Goal: Check status

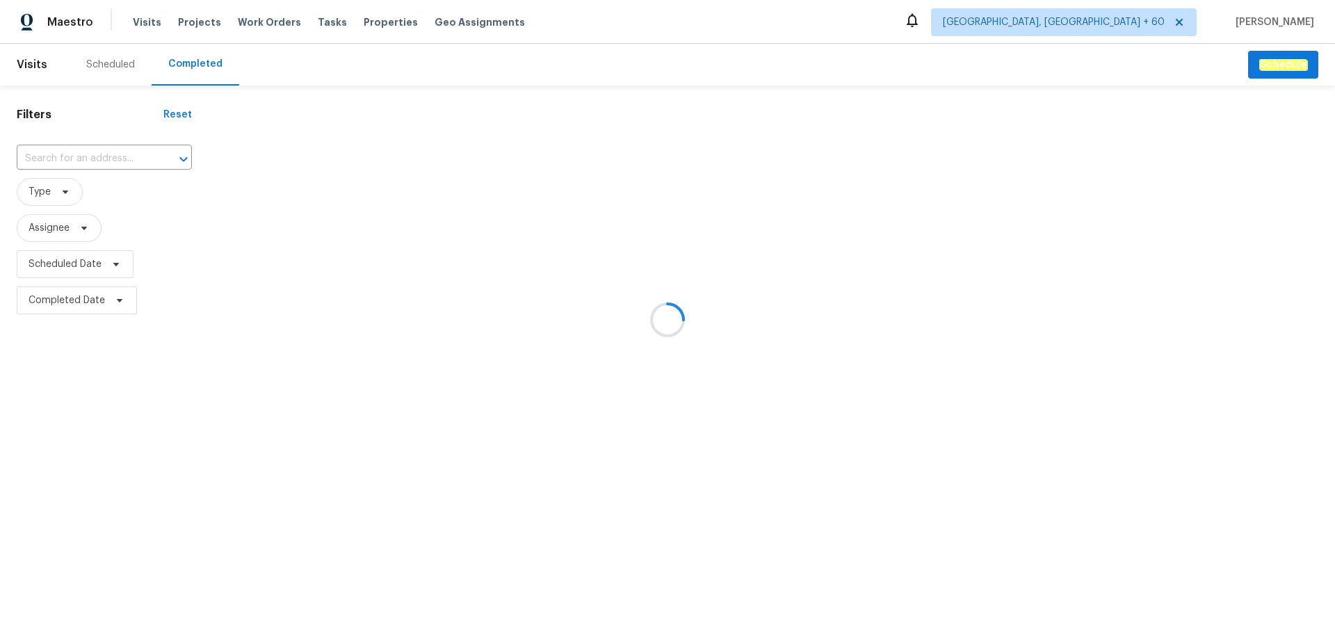
click at [74, 166] on div at bounding box center [667, 319] width 1335 height 639
click at [74, 161] on div at bounding box center [667, 319] width 1335 height 639
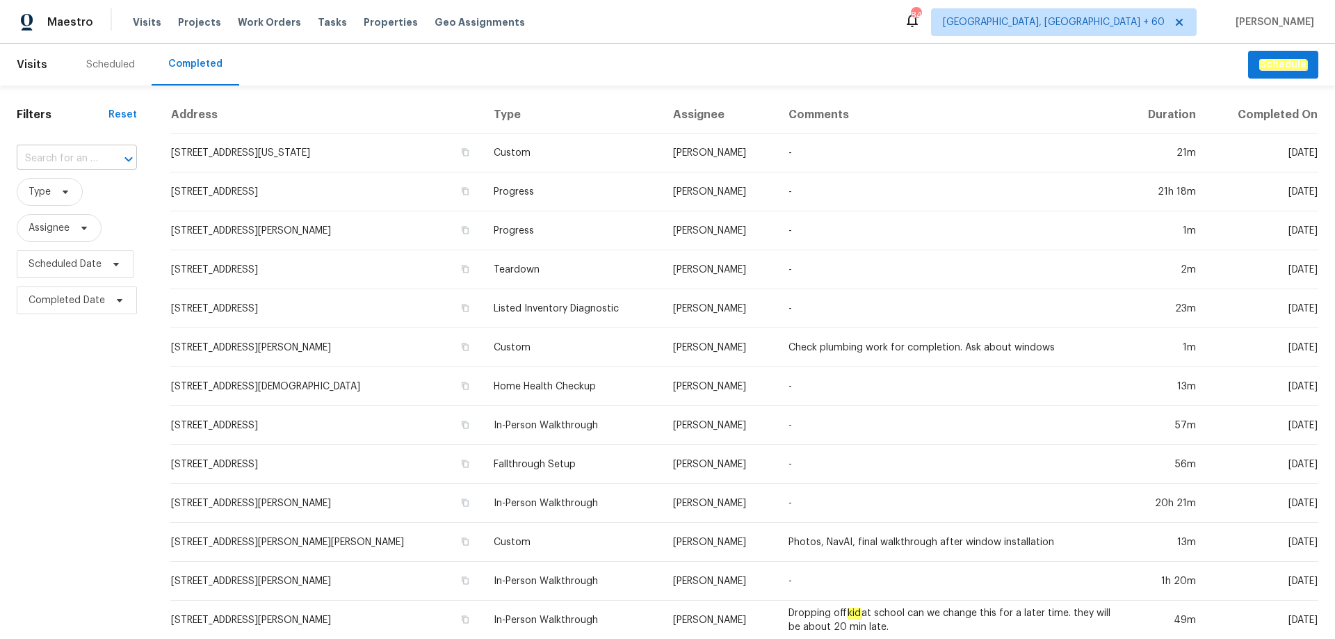
click at [75, 161] on input "text" at bounding box center [57, 159] width 81 height 22
paste input "[STREET_ADDRESS][PERSON_NAME][PERSON_NAME]"
type input "[STREET_ADDRESS][PERSON_NAME][PERSON_NAME]"
click at [83, 195] on li "[STREET_ADDRESS][PERSON_NAME][PERSON_NAME]" at bounding box center [76, 204] width 118 height 52
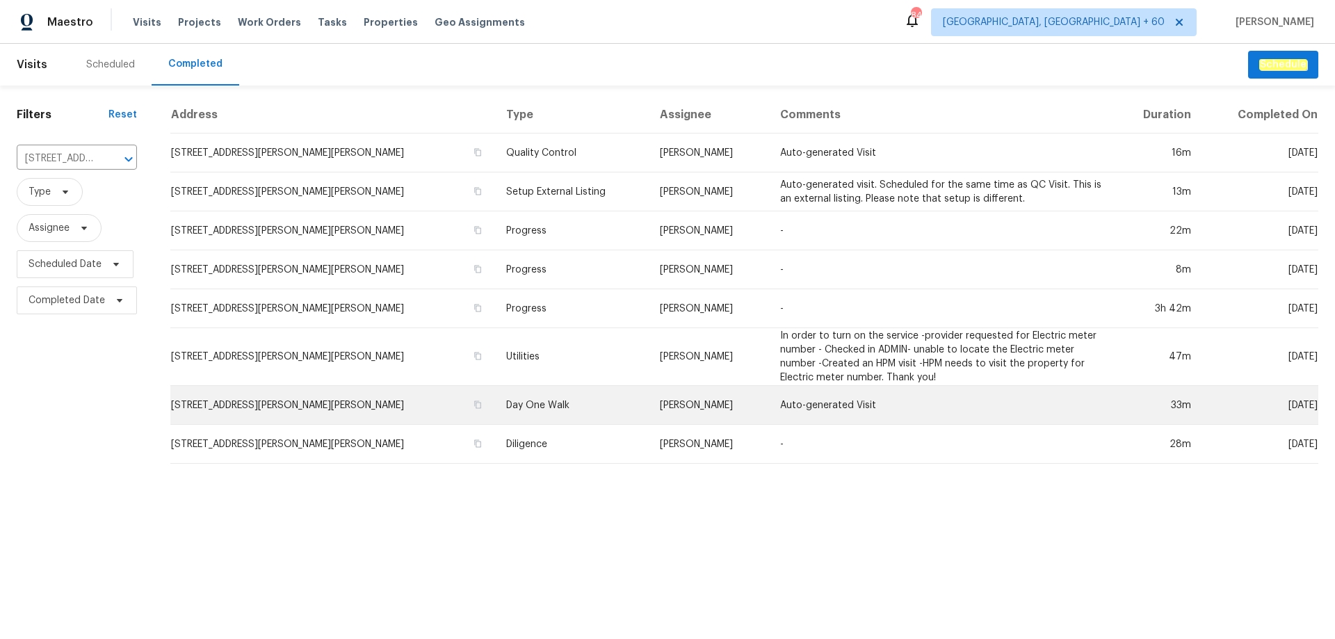
click at [495, 408] on td "Day One Walk" at bounding box center [572, 405] width 154 height 39
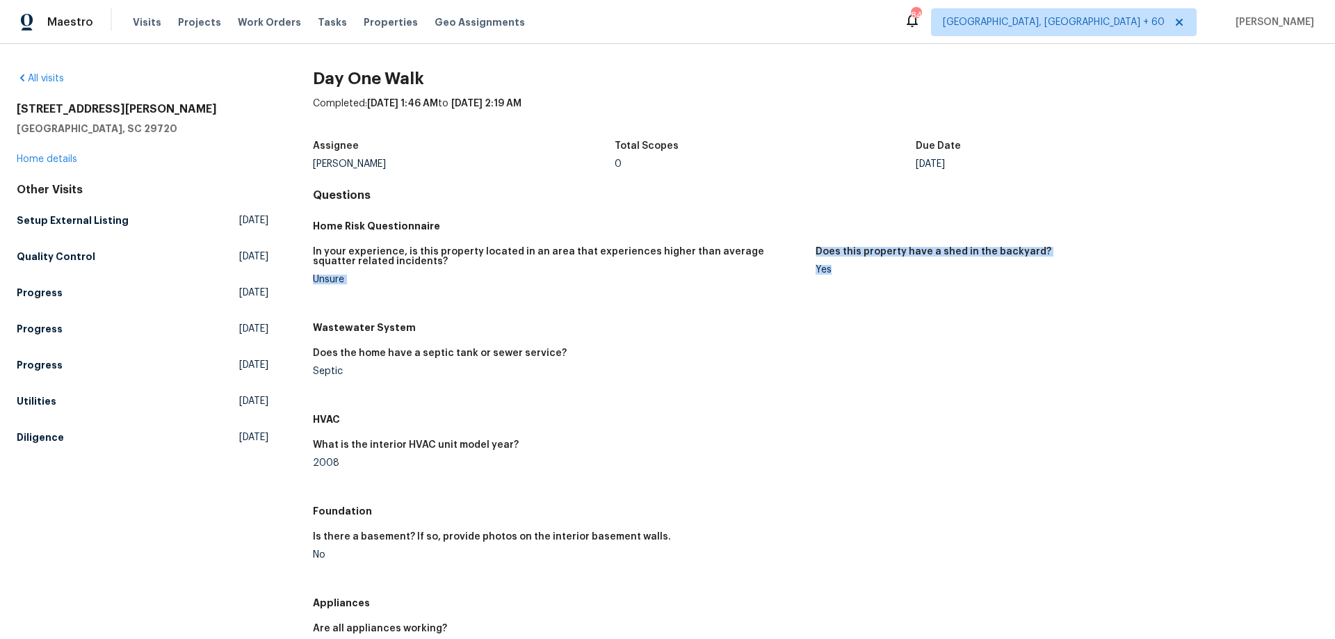
drag, startPoint x: 804, startPoint y: 268, endPoint x: 871, endPoint y: 268, distance: 66.8
click at [871, 268] on div "In your experience, is this property located in an area that experiences higher…" at bounding box center [816, 277] width 1006 height 76
click at [870, 376] on div "Does the home have a septic tank or sewer service? Septic" at bounding box center [816, 373] width 1006 height 67
